Goal: Task Accomplishment & Management: Complete application form

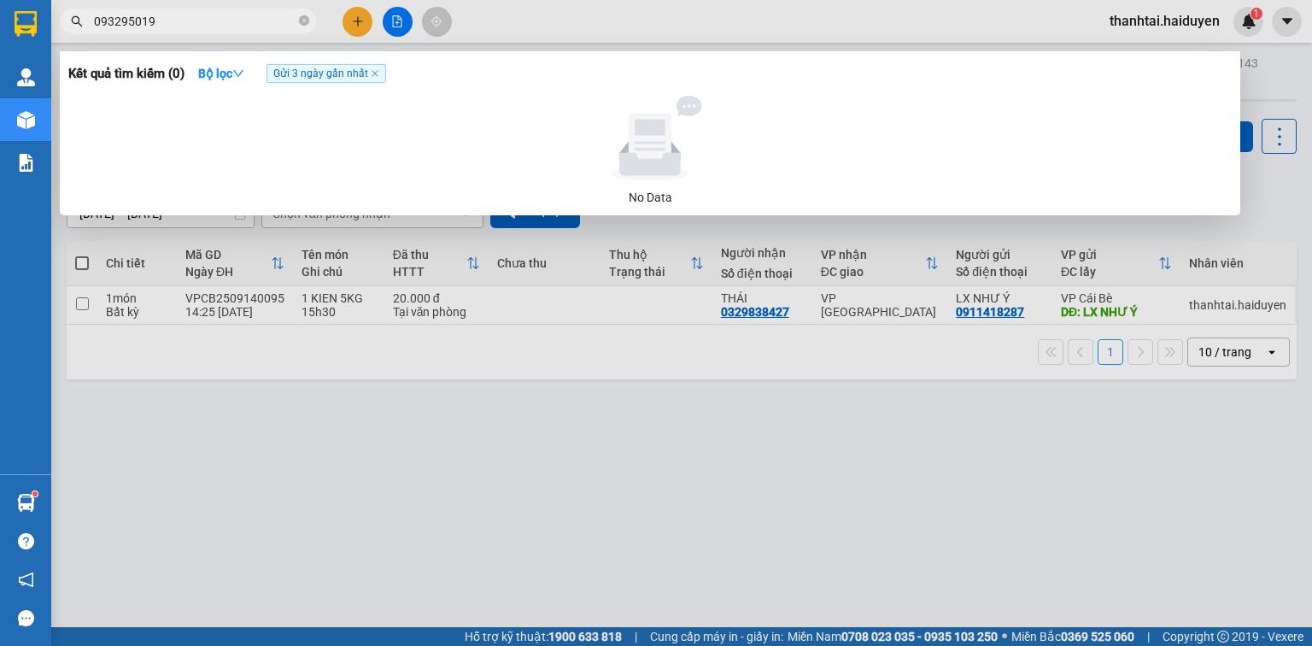
type input "0932950195"
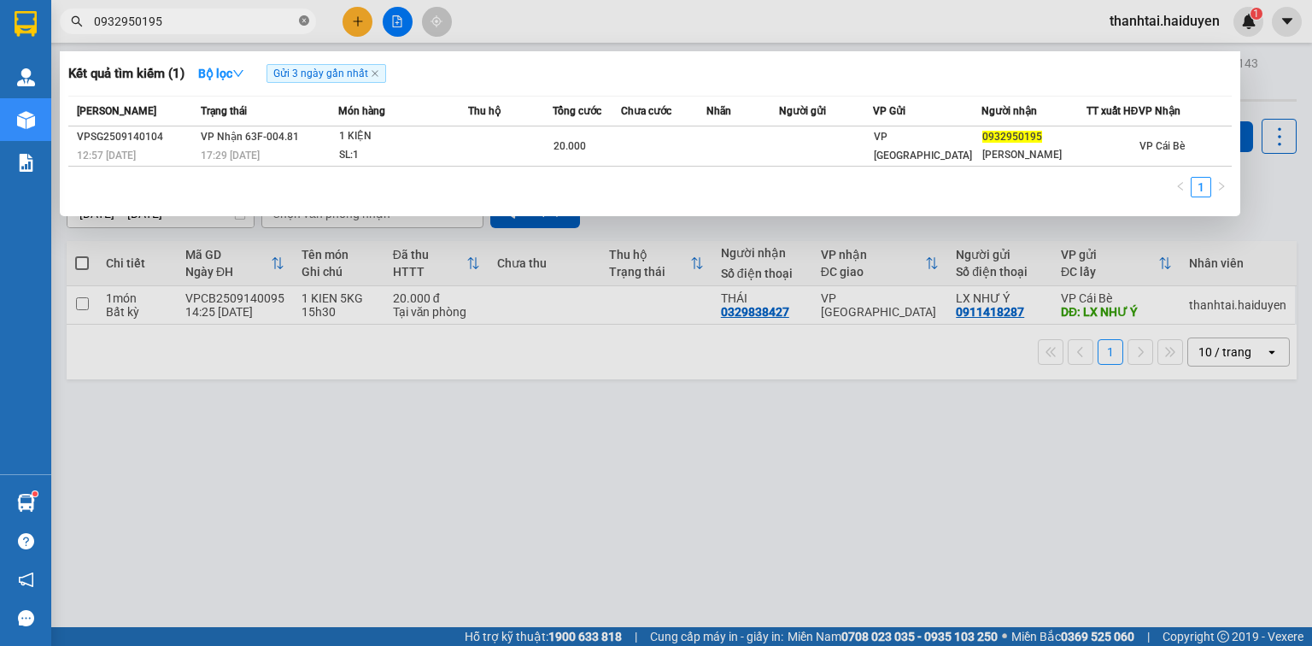
click at [303, 16] on icon "close-circle" at bounding box center [304, 20] width 10 height 10
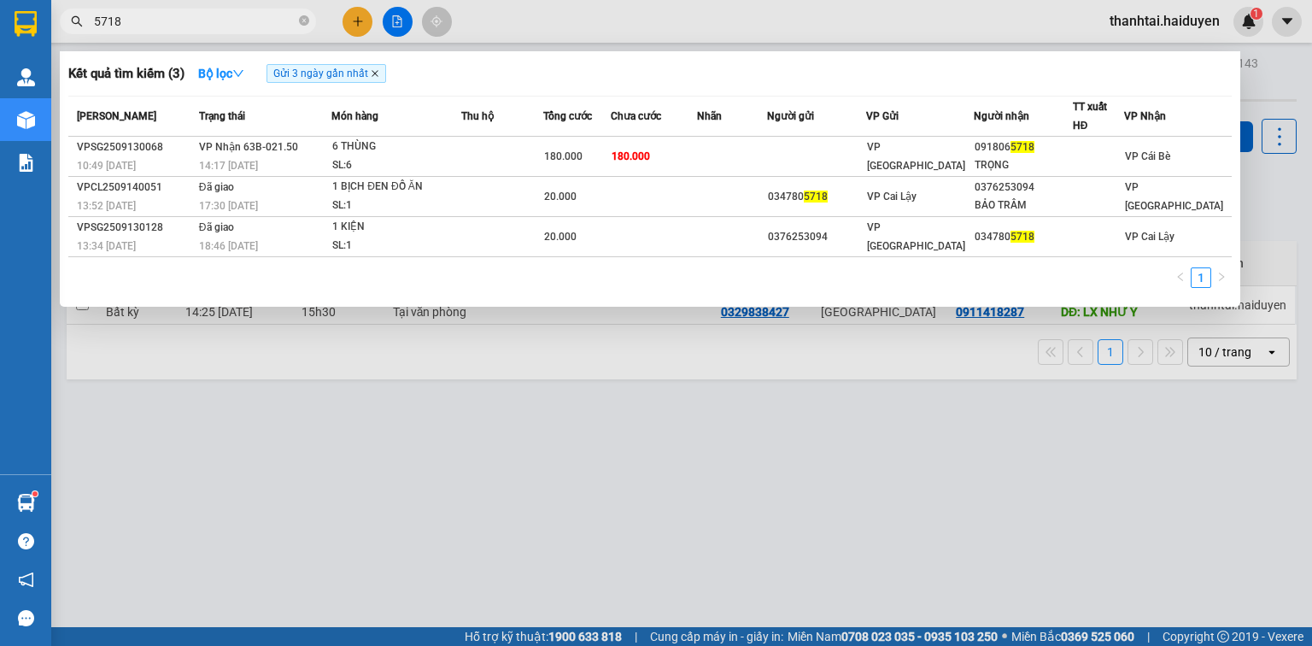
type input "5718"
click at [379, 74] on icon "close" at bounding box center [375, 73] width 9 height 9
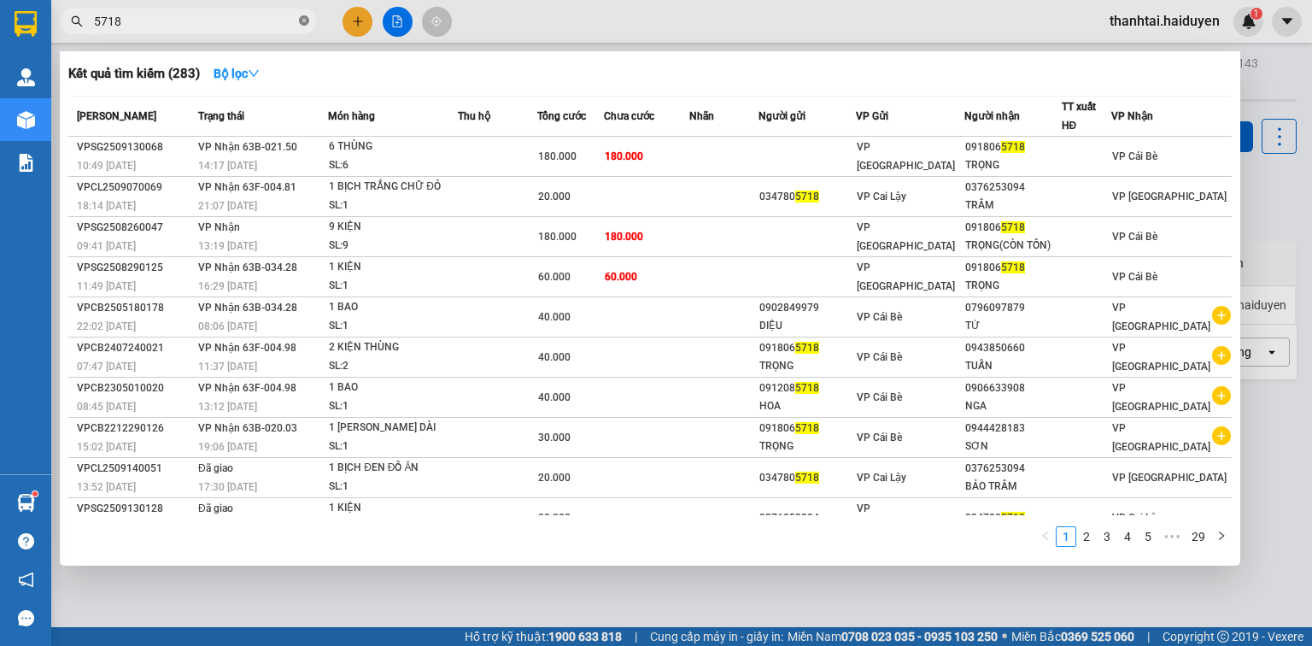
click at [303, 18] on icon "close-circle" at bounding box center [304, 20] width 10 height 10
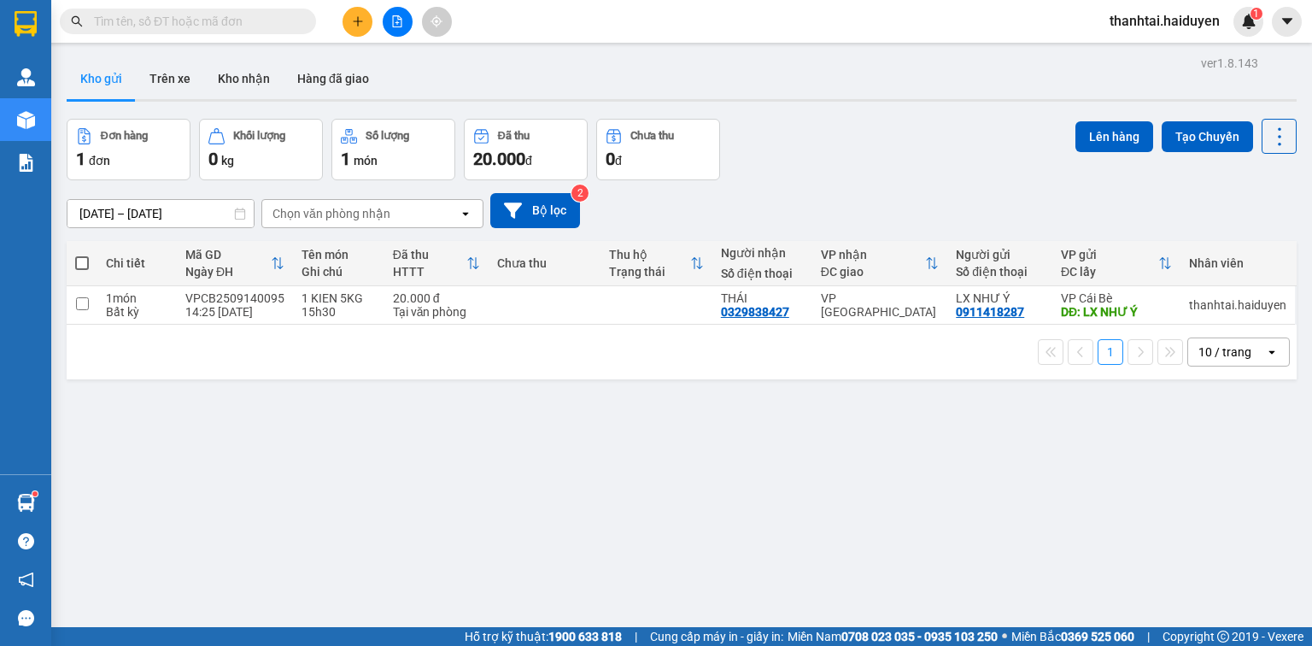
click at [181, 20] on input "text" at bounding box center [195, 21] width 202 height 19
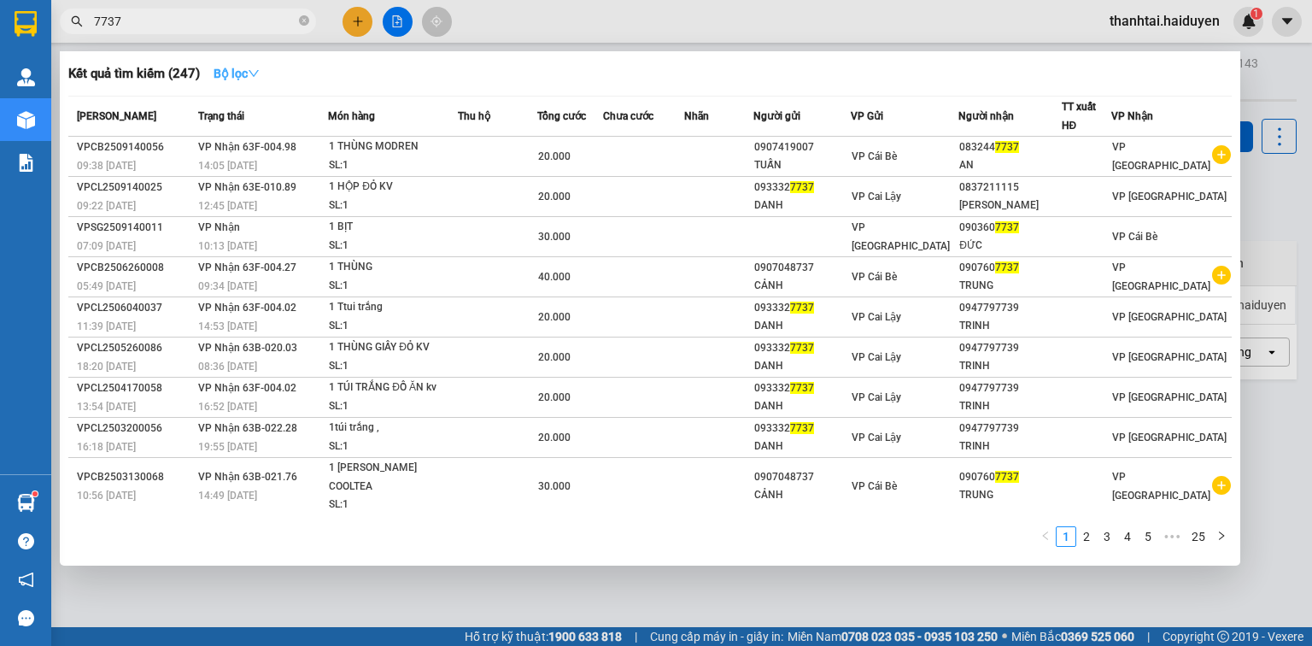
type input "7737"
click at [219, 74] on strong "Bộ lọc" at bounding box center [237, 74] width 46 height 14
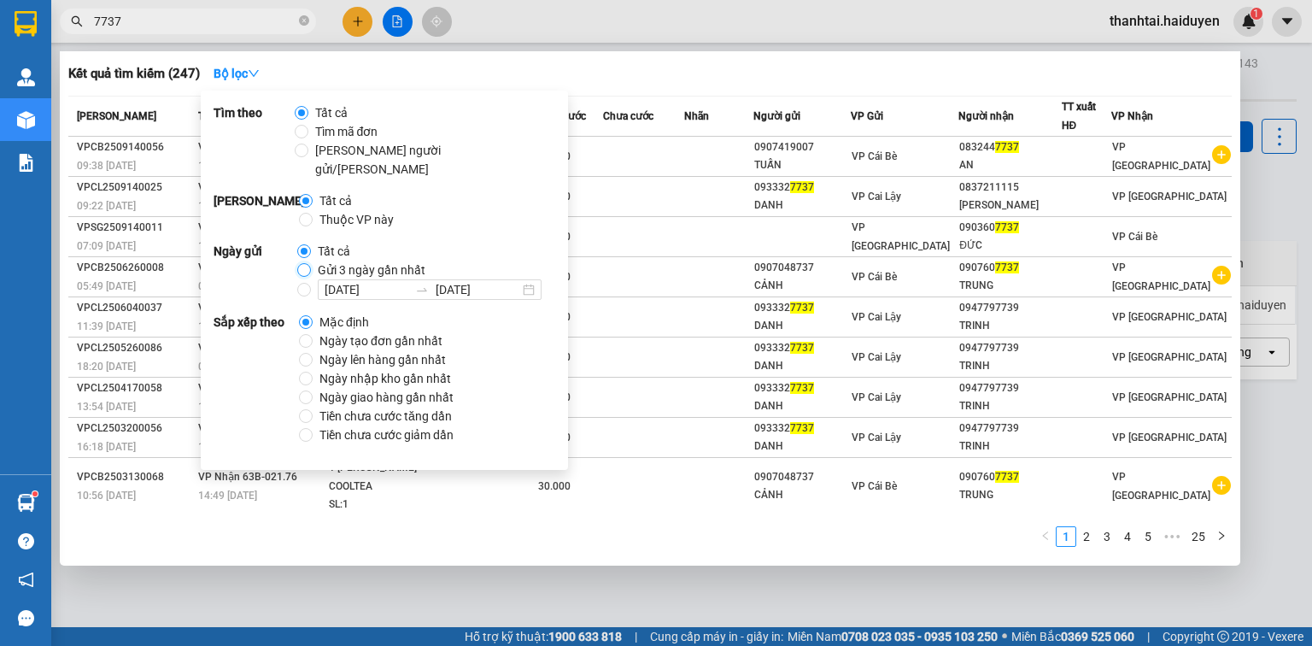
click at [304, 263] on input "Gửi 3 ngày gần nhất" at bounding box center [304, 270] width 14 height 14
radio input "true"
radio input "false"
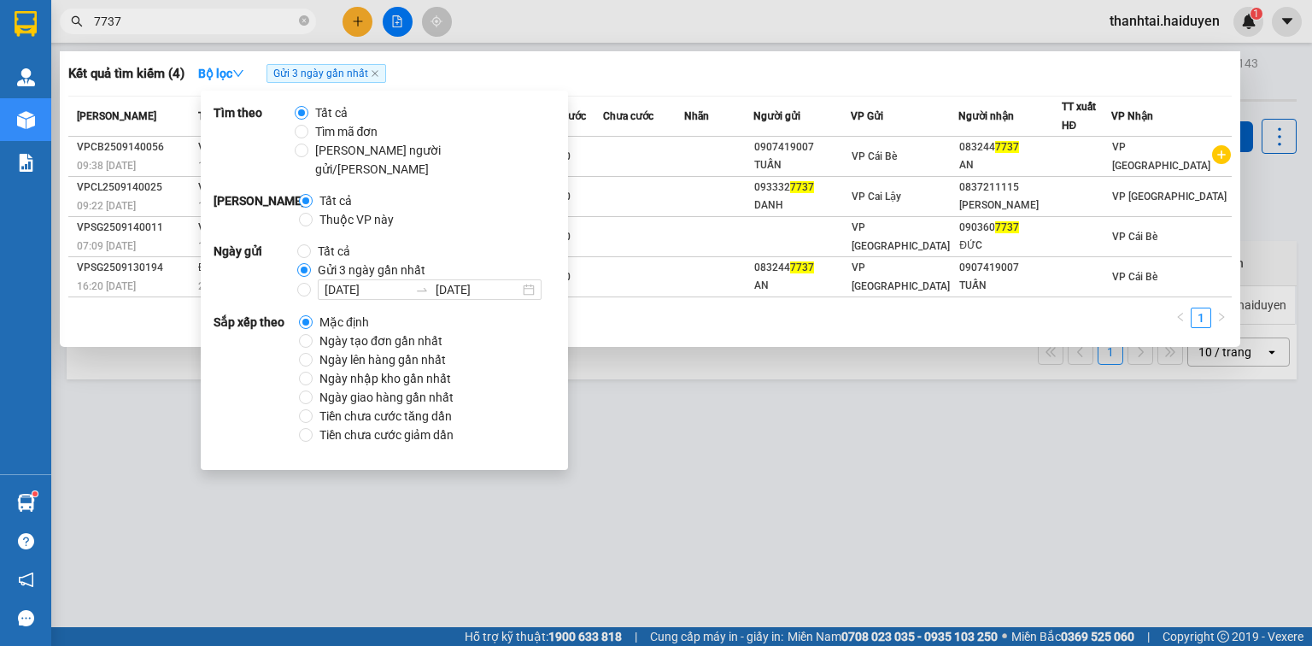
click at [205, 14] on input "7737" at bounding box center [195, 21] width 202 height 19
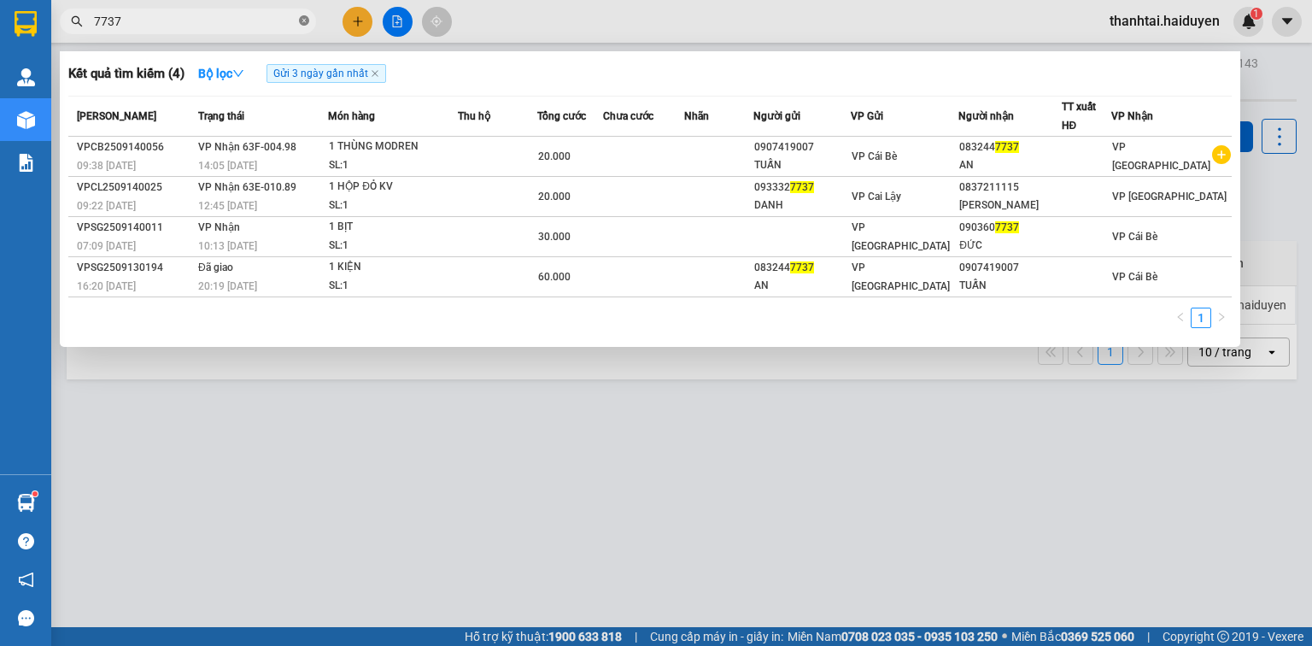
click at [301, 20] on icon "close-circle" at bounding box center [304, 20] width 10 height 10
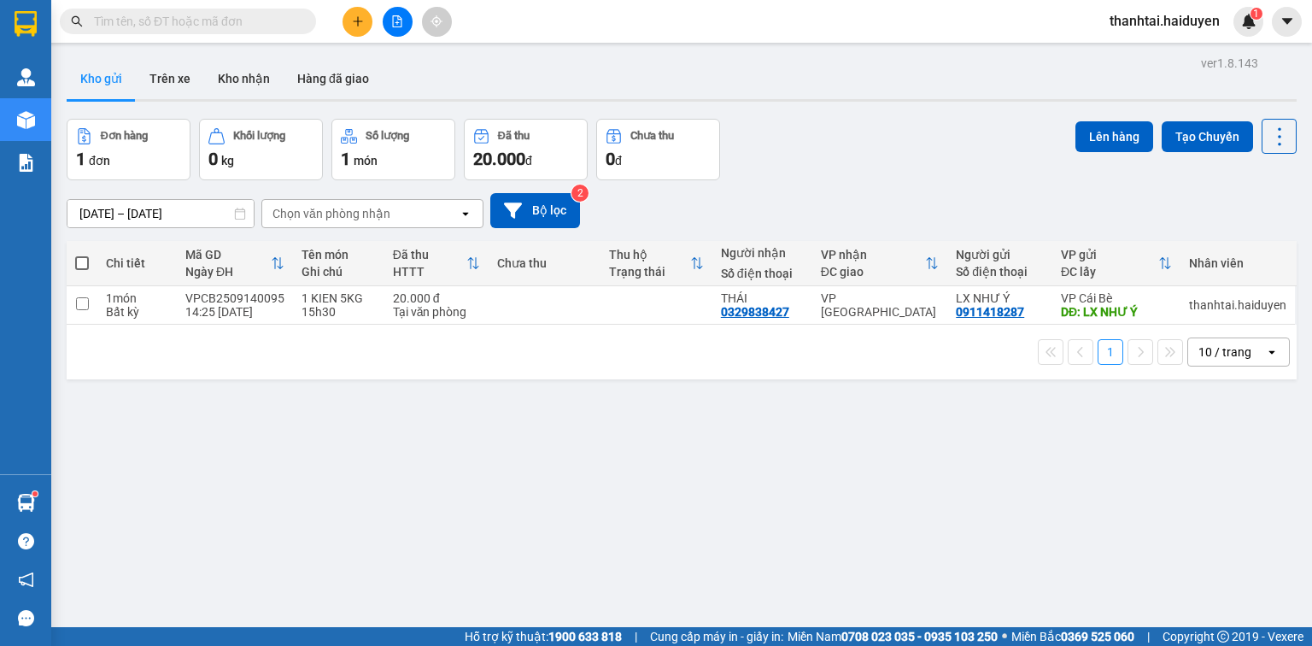
click at [178, 23] on input "text" at bounding box center [195, 21] width 202 height 19
paste input "17,18 đi [PERSON_NAME]"
type input "17,18 đi [PERSON_NAME]"
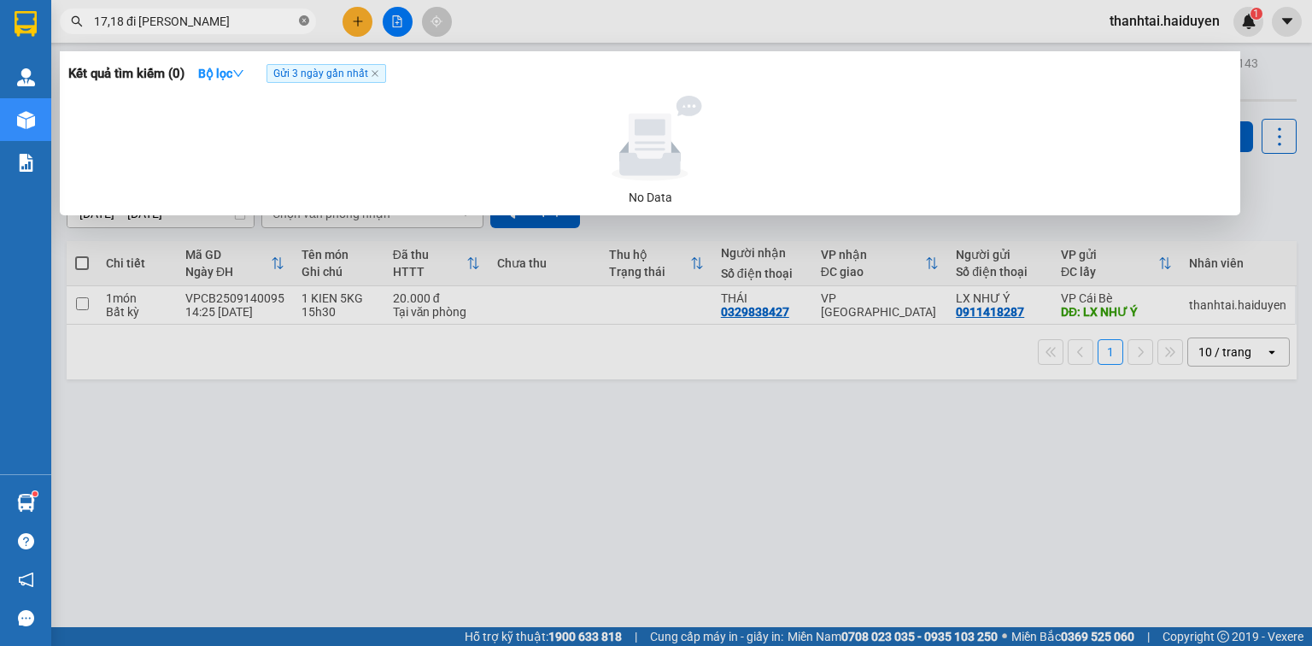
click at [304, 21] on icon "close-circle" at bounding box center [304, 20] width 10 height 10
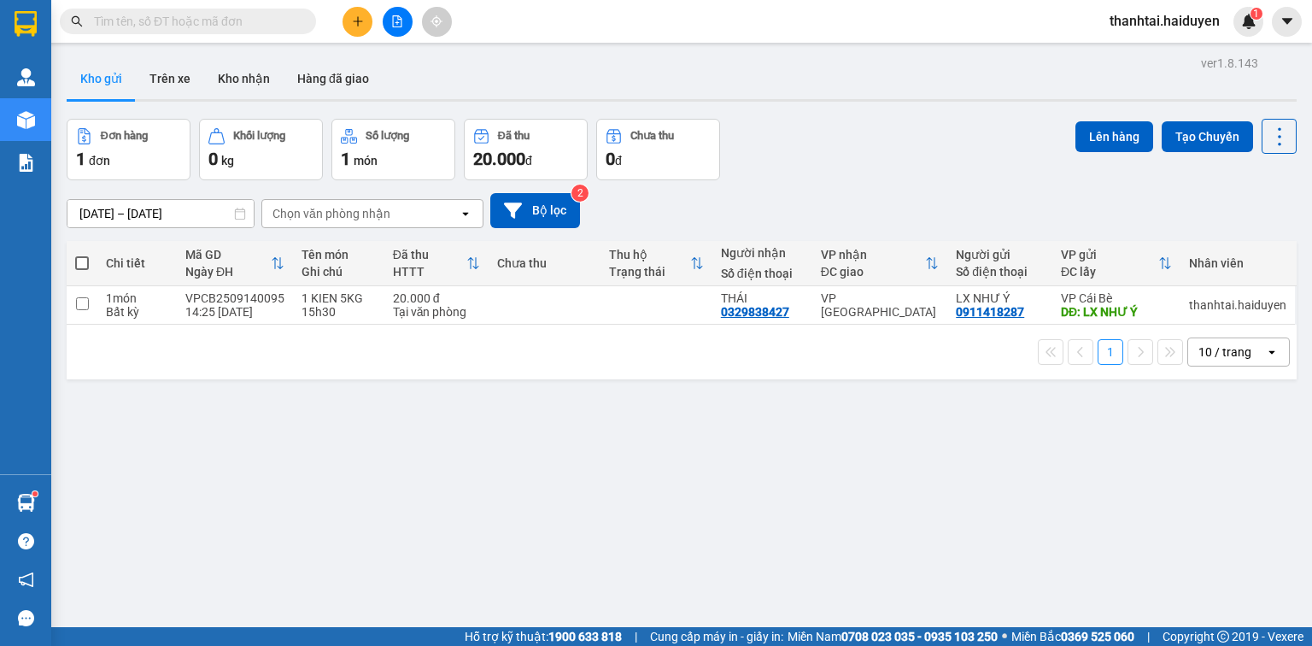
click at [178, 24] on input "text" at bounding box center [195, 21] width 202 height 19
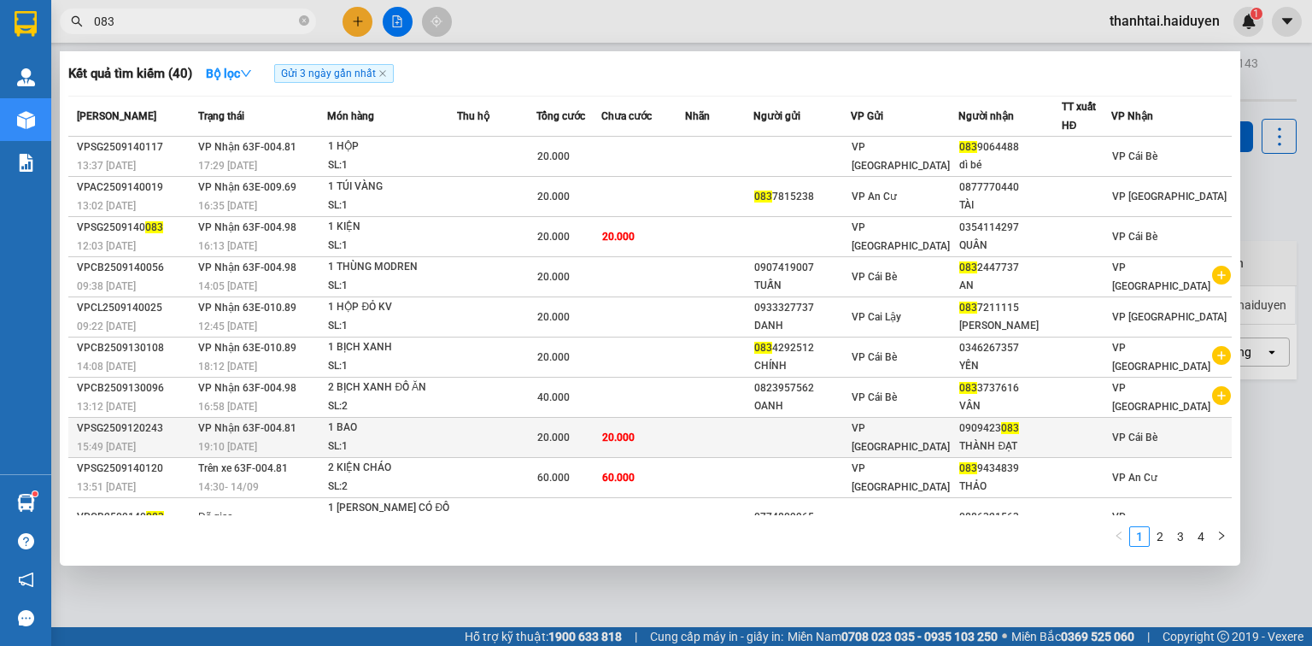
type input "083"
click at [671, 430] on td "20.000" at bounding box center [643, 438] width 84 height 40
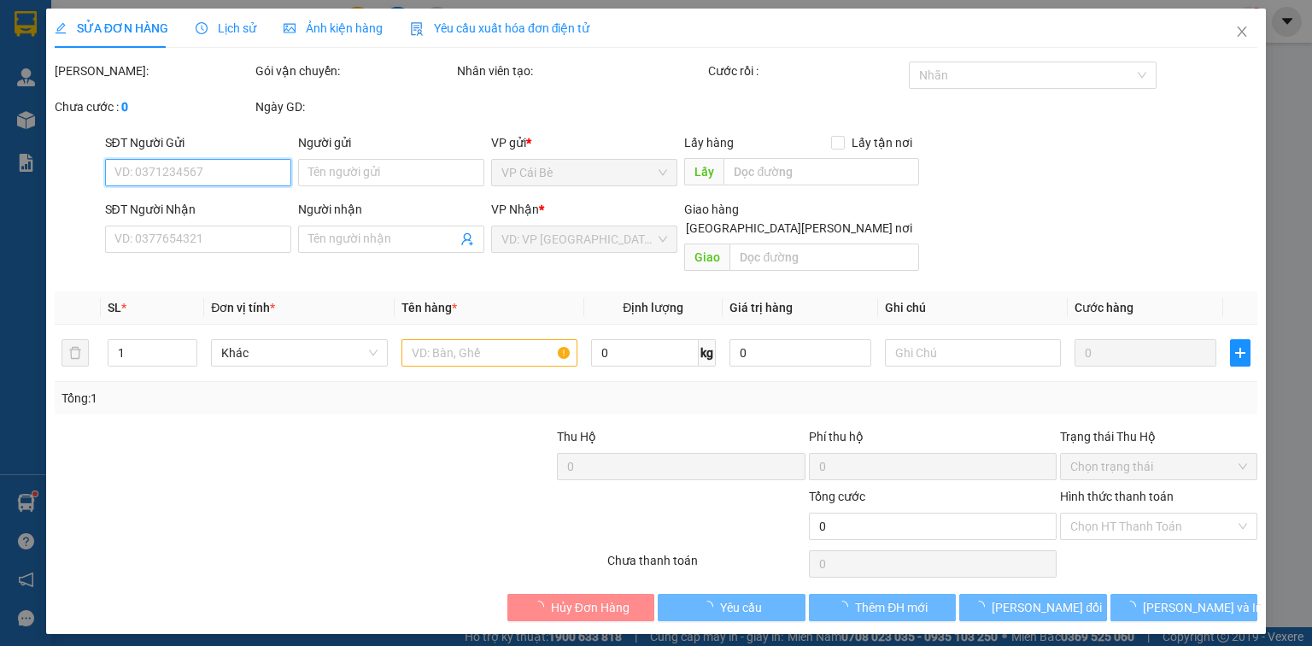
type input "0909423083"
type input "THÀNH ĐẠT"
type input "20.000"
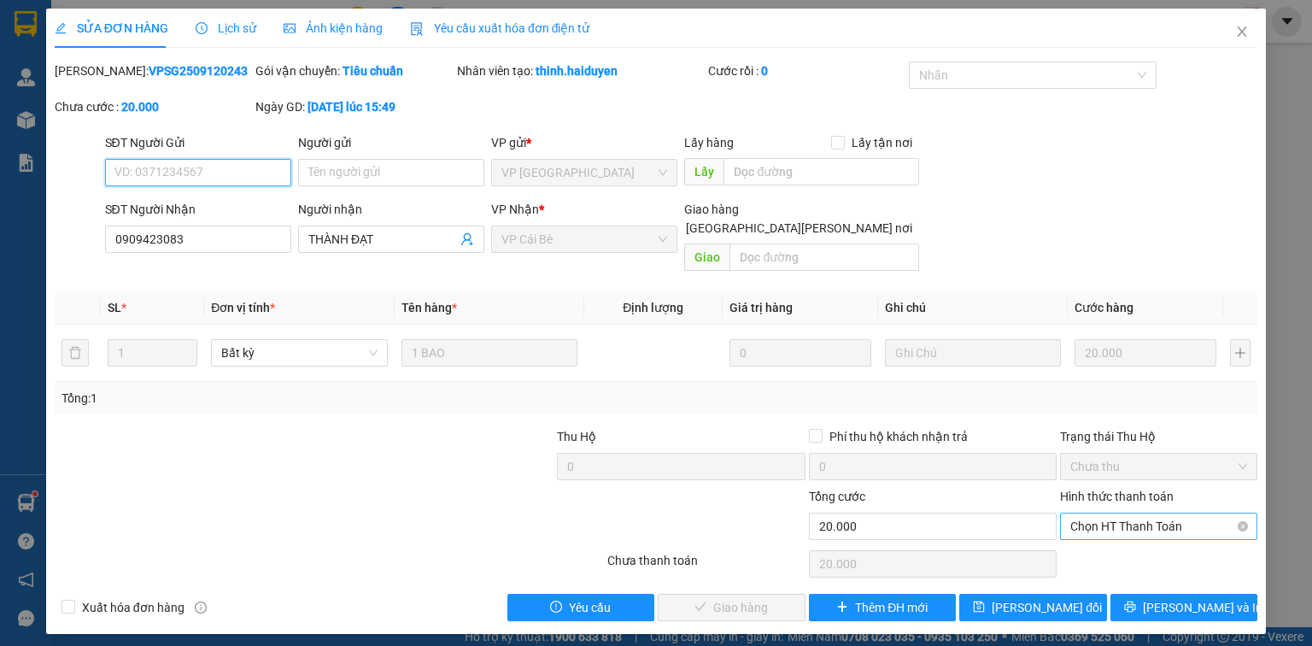
click at [1124, 513] on span "Chọn HT Thanh Toán" at bounding box center [1158, 526] width 177 height 26
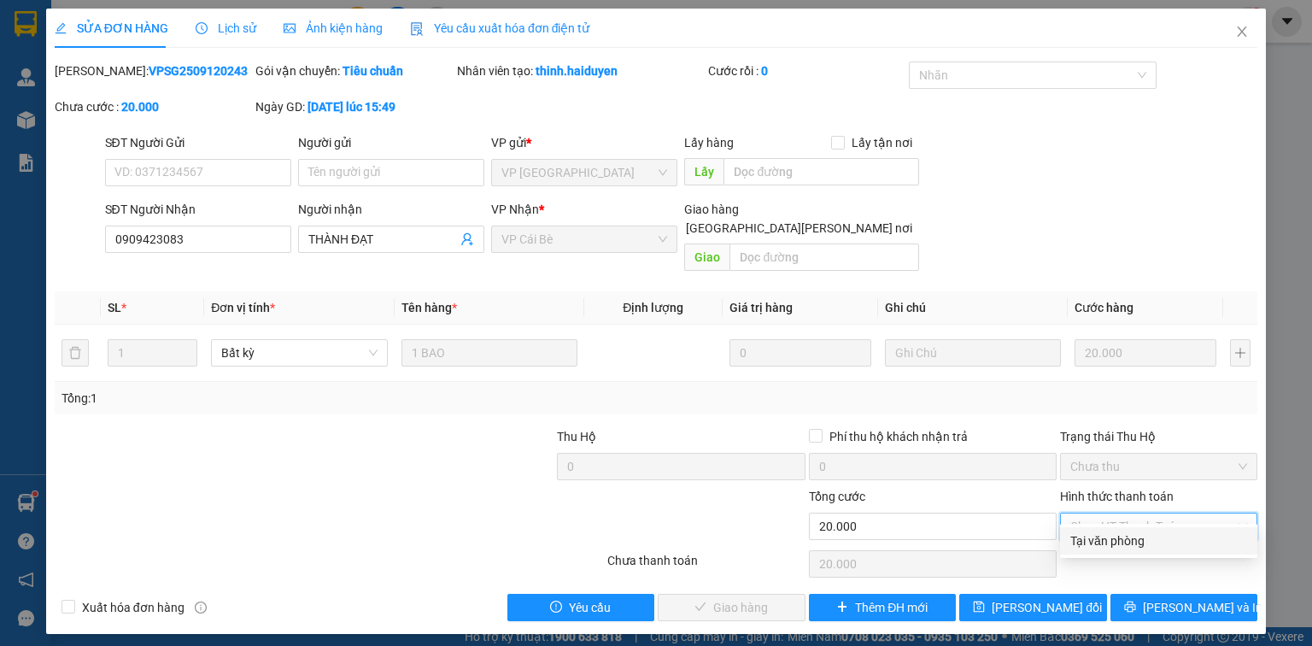
click at [1127, 540] on div "Tại văn phòng" at bounding box center [1158, 540] width 177 height 19
type input "0"
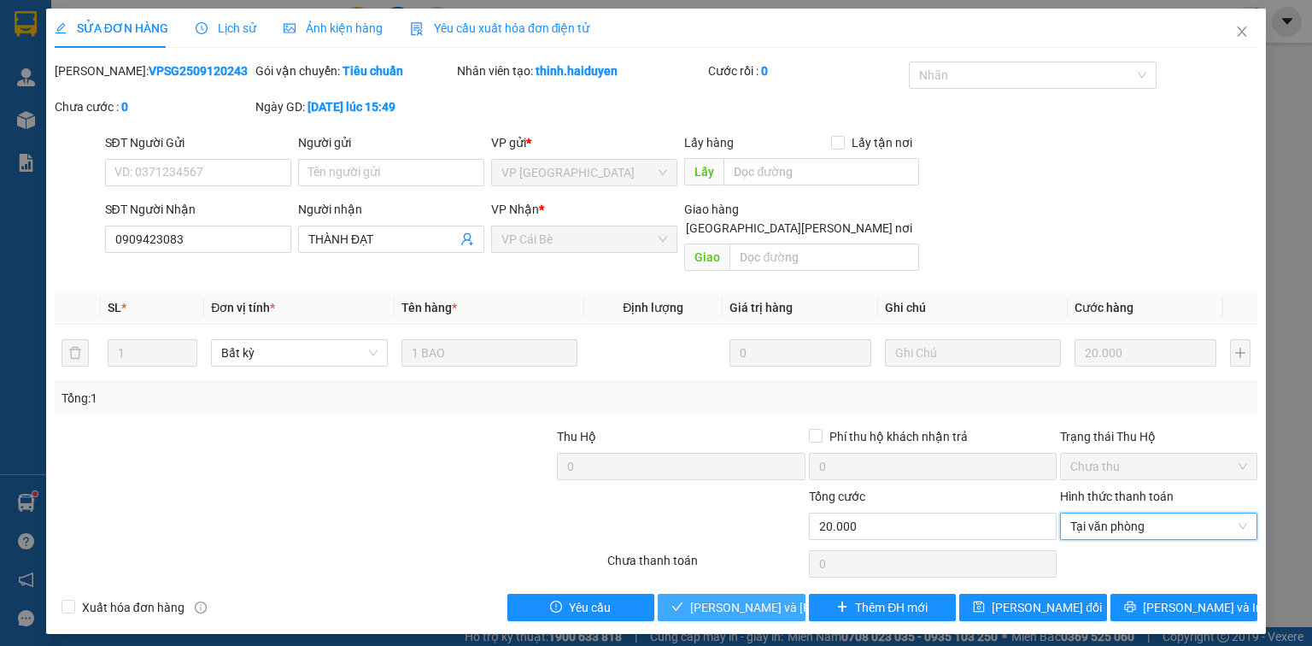
click at [758, 598] on span "[PERSON_NAME] và [PERSON_NAME] hàng" at bounding box center [805, 607] width 231 height 19
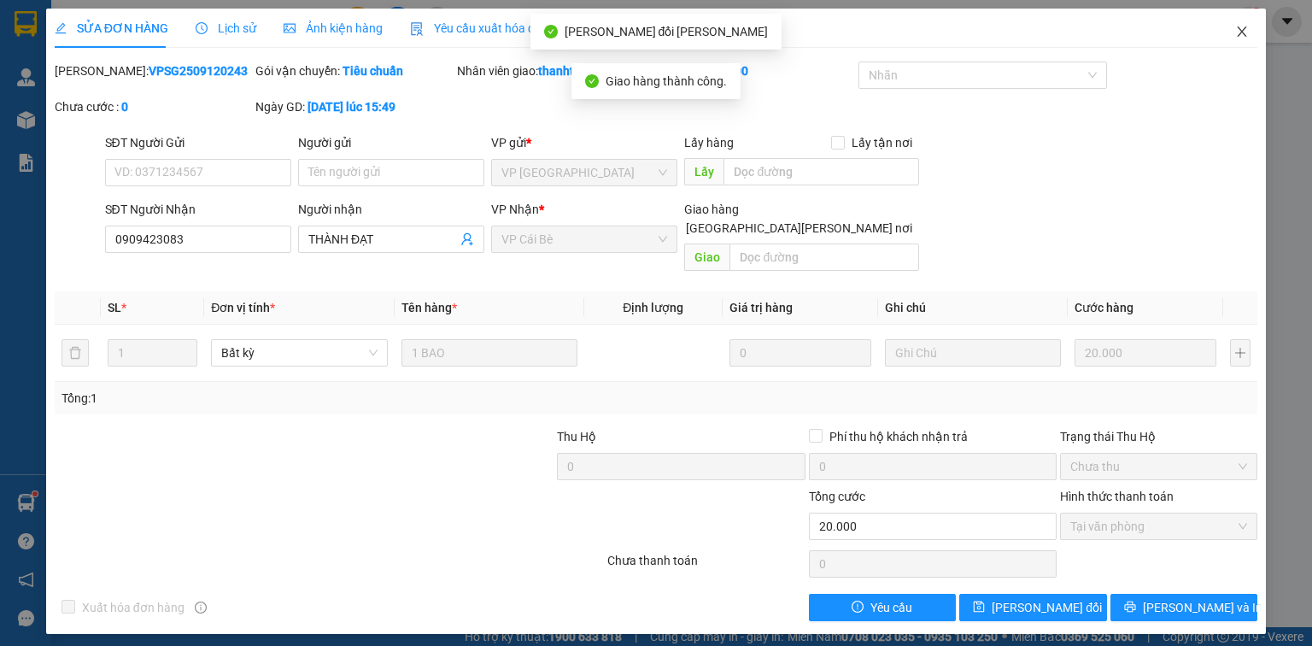
click at [1249, 31] on span "Close" at bounding box center [1242, 33] width 48 height 48
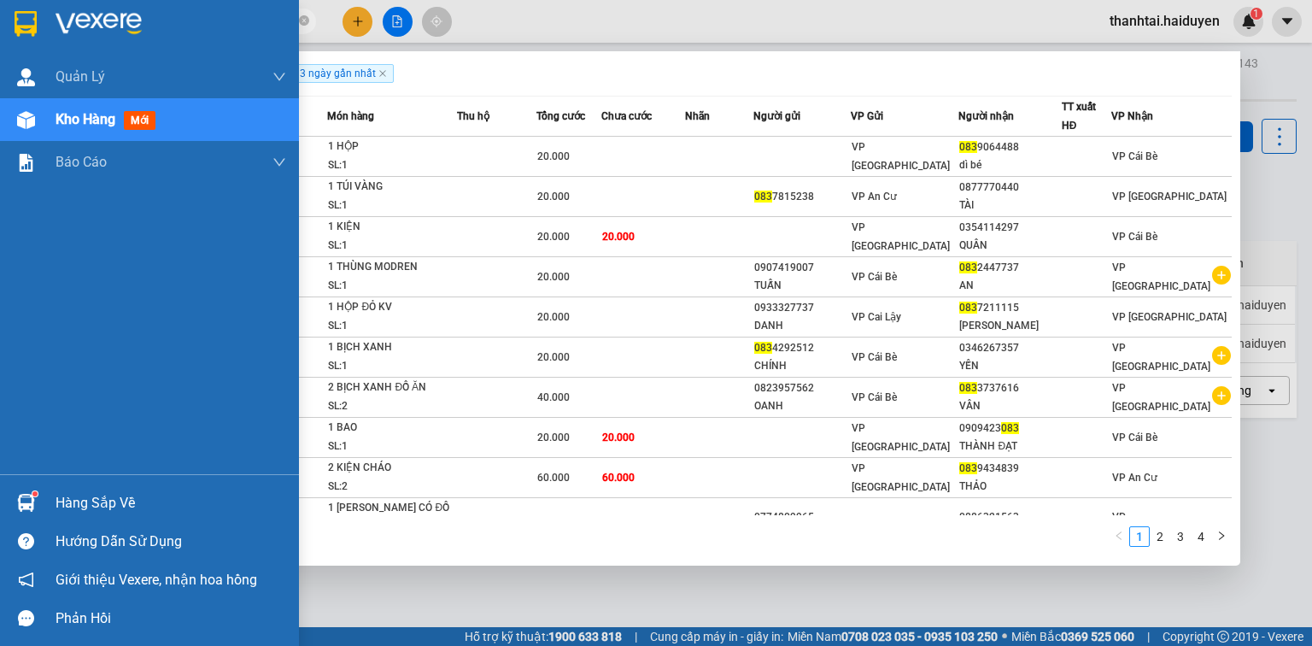
drag, startPoint x: 173, startPoint y: 24, endPoint x: 25, endPoint y: 26, distance: 147.8
click at [25, 26] on section "Kết quả [PERSON_NAME] ( 40 ) Bộ lọc Gửi 3 ngày gần nhất Mã ĐH Trạng thái Món hà…" at bounding box center [656, 323] width 1312 height 646
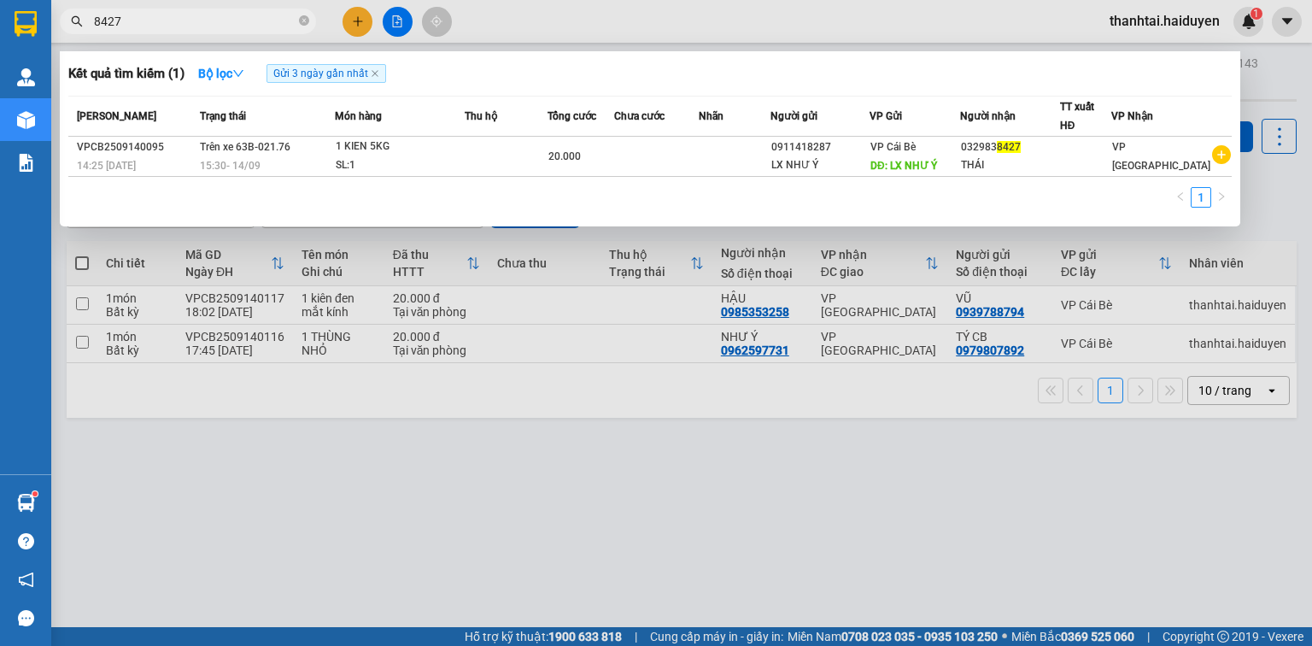
type input "8427"
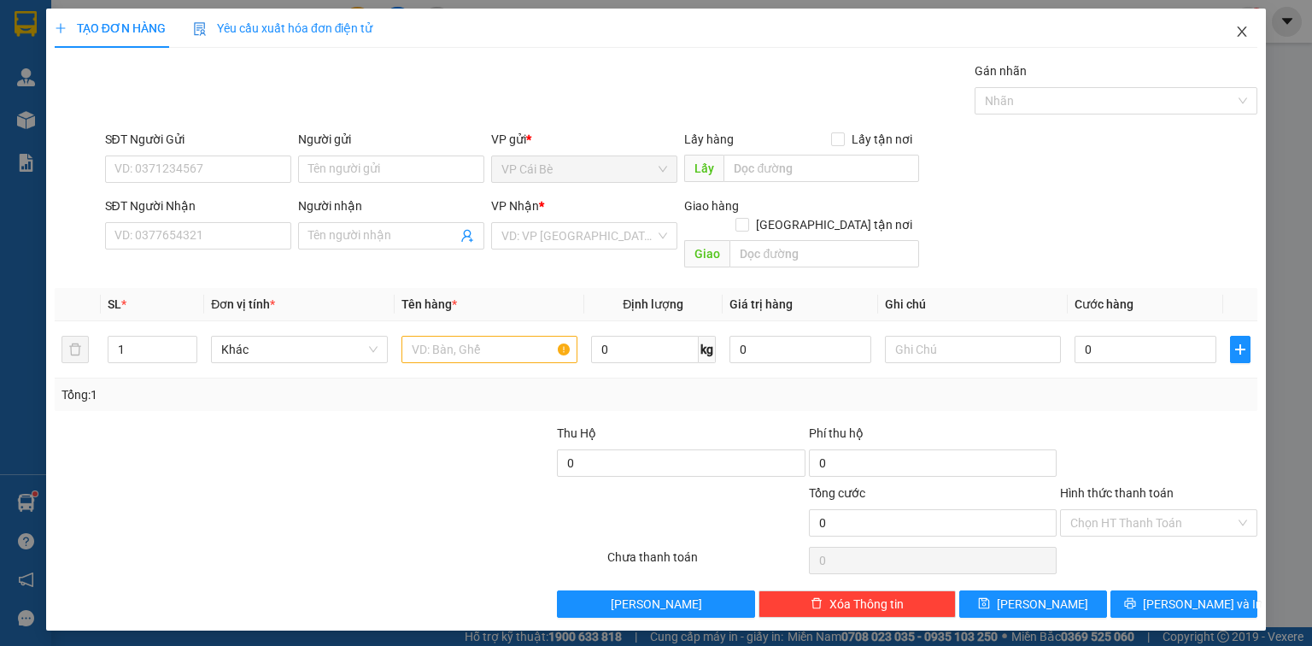
click at [1239, 41] on span "Close" at bounding box center [1242, 33] width 48 height 48
